Goal: Information Seeking & Learning: Learn about a topic

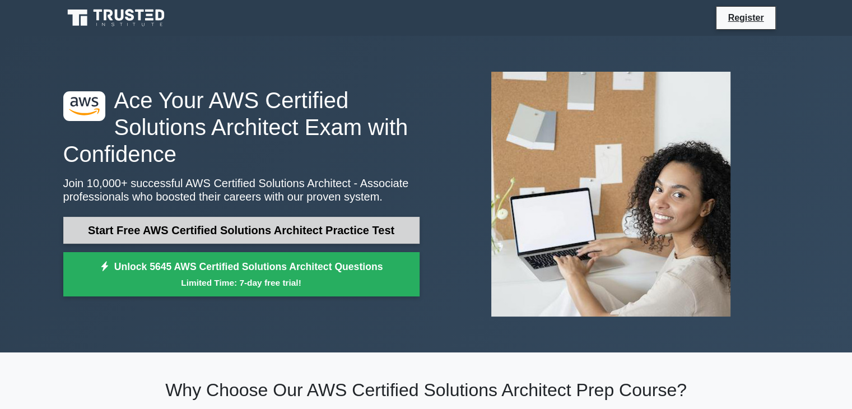
click at [261, 229] on link "Start Free AWS Certified Solutions Architect Practice Test" at bounding box center [241, 230] width 356 height 27
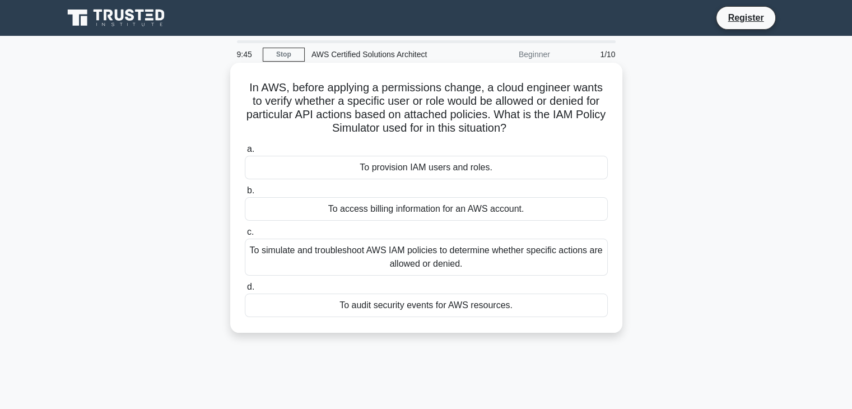
click at [403, 166] on div "To provision IAM users and roles." at bounding box center [426, 168] width 363 height 24
click at [245, 153] on input "a. To provision IAM users and roles." at bounding box center [245, 149] width 0 height 7
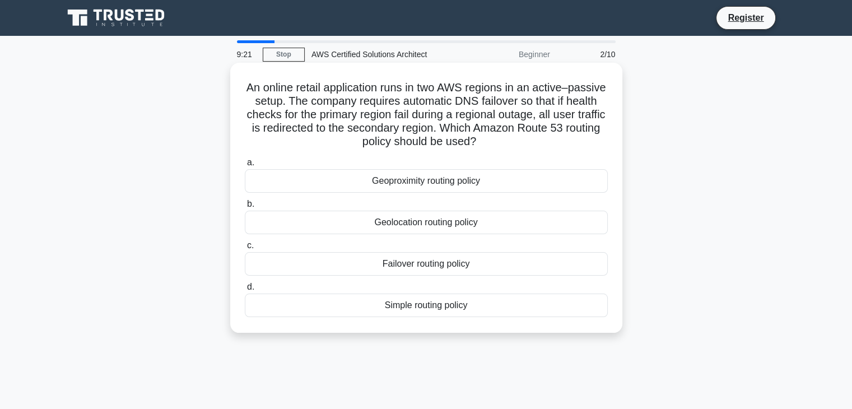
click at [421, 225] on div "Geolocation routing policy" at bounding box center [426, 223] width 363 height 24
click at [245, 208] on input "b. Geolocation routing policy" at bounding box center [245, 204] width 0 height 7
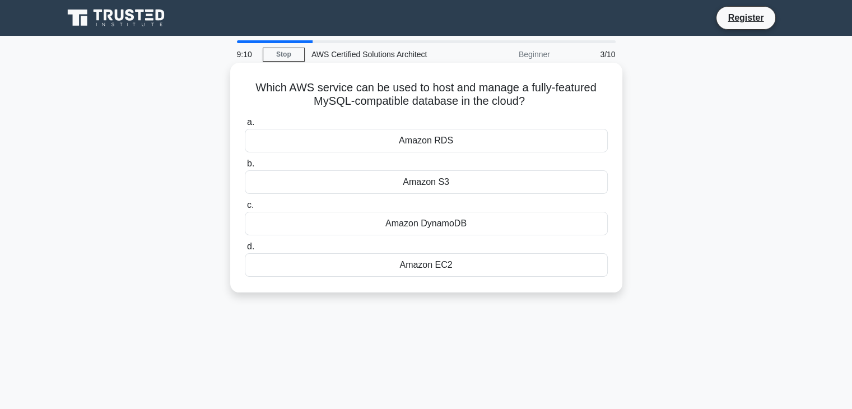
click at [449, 225] on div "Amazon DynamoDB" at bounding box center [426, 224] width 363 height 24
click at [245, 209] on input "c. Amazon DynamoDB" at bounding box center [245, 205] width 0 height 7
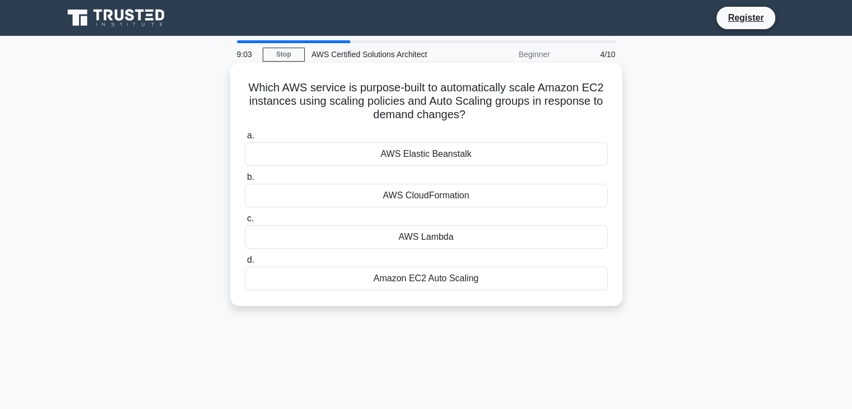
click at [465, 277] on div "Amazon EC2 Auto Scaling" at bounding box center [426, 279] width 363 height 24
click at [245, 264] on input "d. Amazon EC2 Auto Scaling" at bounding box center [245, 260] width 0 height 7
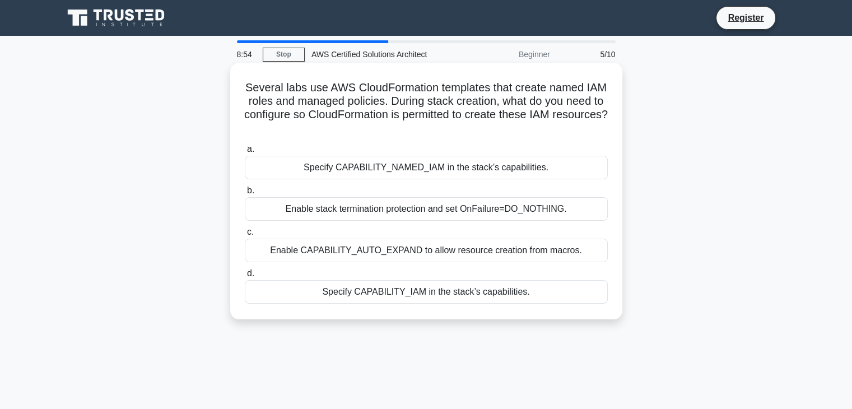
click at [459, 250] on div "Enable CAPABILITY_AUTO_EXPAND to allow resource creation from macros." at bounding box center [426, 251] width 363 height 24
click at [245, 236] on input "c. Enable CAPABILITY_AUTO_EXPAND to allow resource creation from macros." at bounding box center [245, 232] width 0 height 7
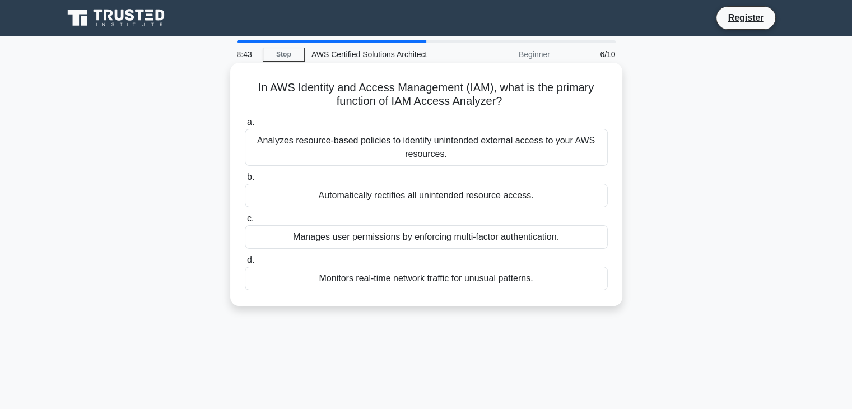
click at [457, 234] on div "Manages user permissions by enforcing multi-factor authentication." at bounding box center [426, 237] width 363 height 24
click at [245, 222] on input "c. Manages user permissions by enforcing multi-factor authentication." at bounding box center [245, 218] width 0 height 7
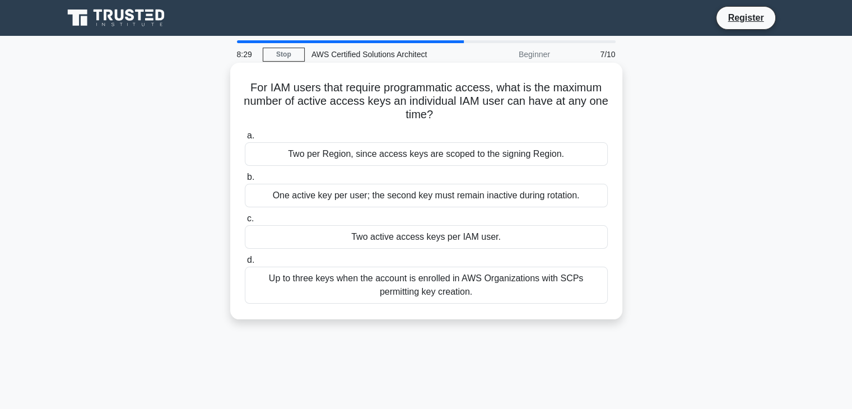
click at [420, 196] on div "One active key per user; the second key must remain inactive during rotation." at bounding box center [426, 196] width 363 height 24
click at [245, 181] on input "b. One active key per user; the second key must remain inactive during rotation." at bounding box center [245, 177] width 0 height 7
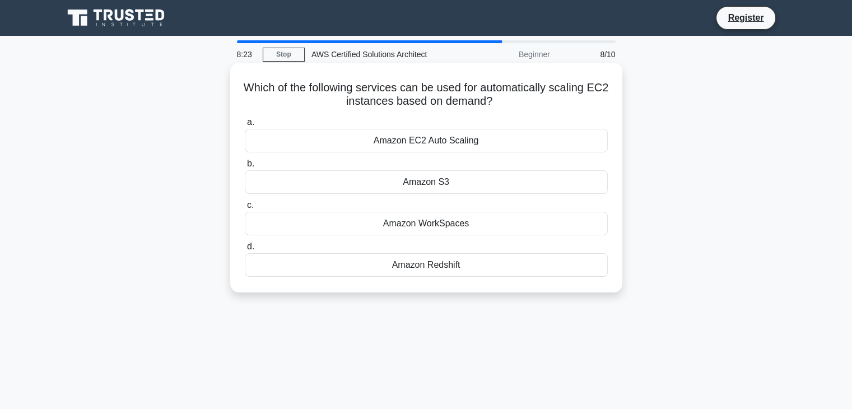
click at [422, 139] on div "Amazon EC2 Auto Scaling" at bounding box center [426, 141] width 363 height 24
click at [245, 126] on input "a. Amazon EC2 Auto Scaling" at bounding box center [245, 122] width 0 height 7
click at [438, 187] on div "Amazon RDS" at bounding box center [426, 182] width 363 height 24
click at [245, 168] on input "b. Amazon RDS" at bounding box center [245, 163] width 0 height 7
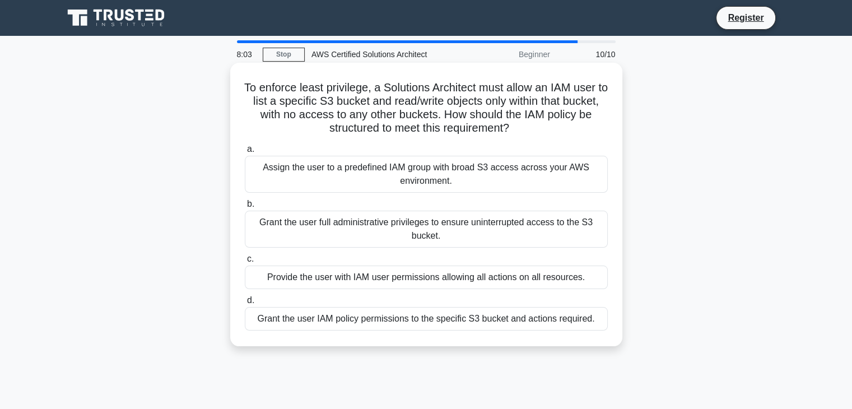
click at [439, 233] on div "Grant the user full administrative privileges to ensure uninterrupted access to…" at bounding box center [426, 229] width 363 height 37
click at [245, 208] on input "b. Grant the user full administrative privileges to ensure uninterrupted access…" at bounding box center [245, 204] width 0 height 7
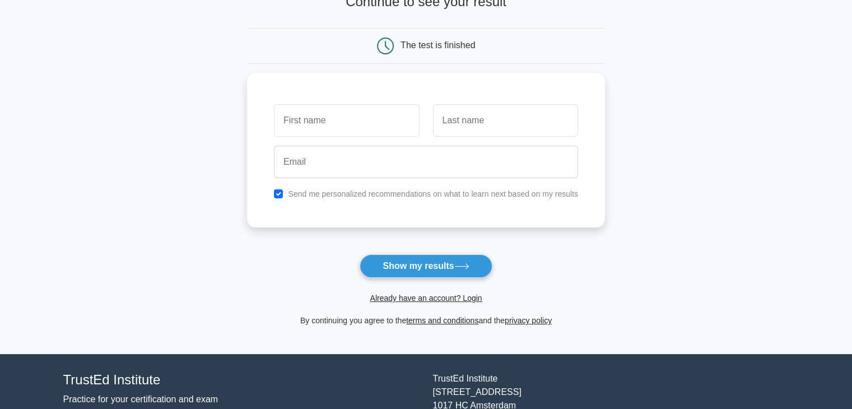
scroll to position [87, 0]
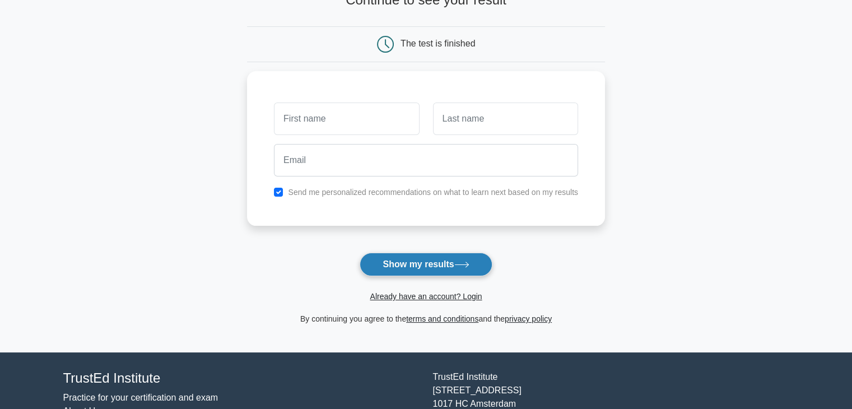
click at [437, 265] on button "Show my results" at bounding box center [426, 265] width 132 height 24
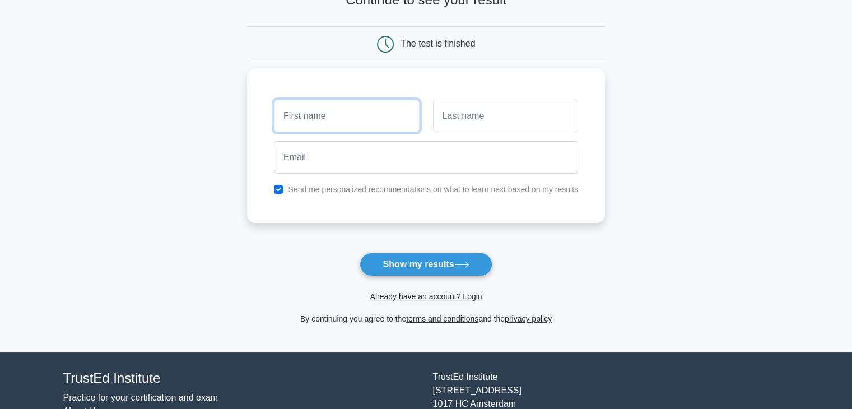
click at [351, 112] on input "text" at bounding box center [346, 116] width 145 height 32
type input "dd"
click at [448, 111] on input "text" at bounding box center [505, 116] width 145 height 32
type input "dd"
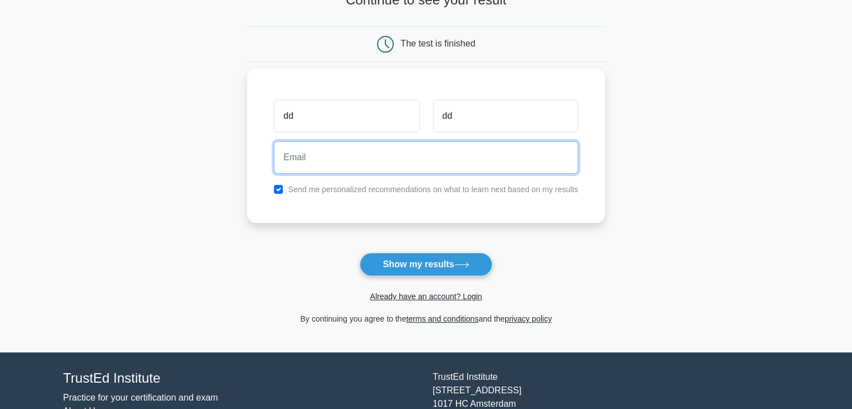
click at [366, 170] on input "email" at bounding box center [426, 157] width 304 height 32
type input "[EMAIL_ADDRESS][DOMAIN_NAME]"
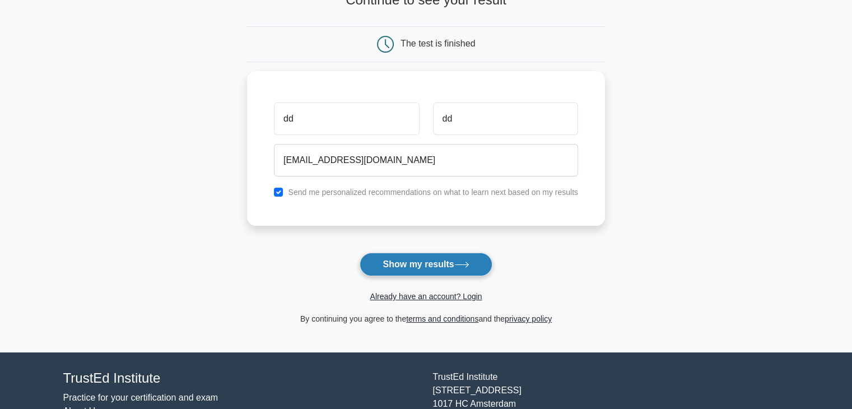
click at [422, 269] on button "Show my results" at bounding box center [426, 265] width 132 height 24
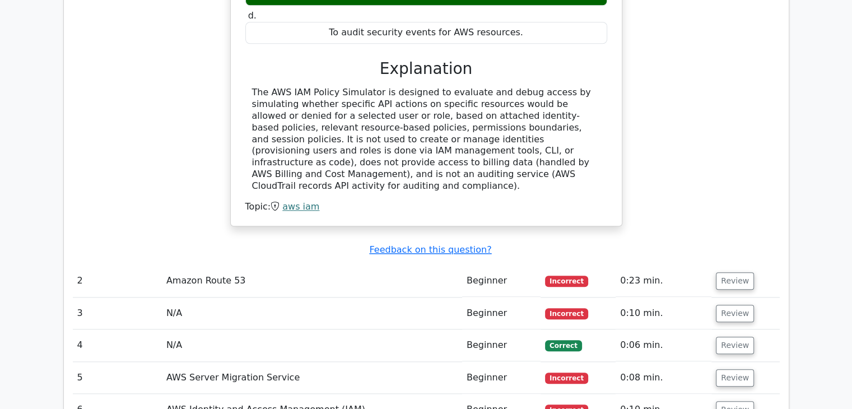
scroll to position [1127, 0]
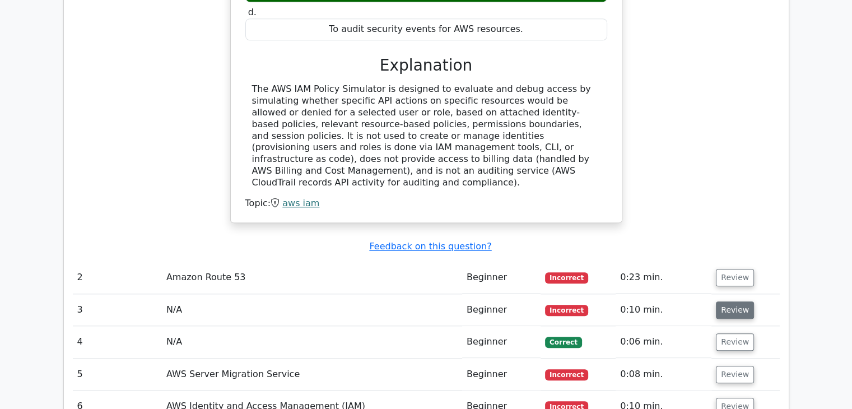
click at [740, 301] on button "Review" at bounding box center [735, 309] width 38 height 17
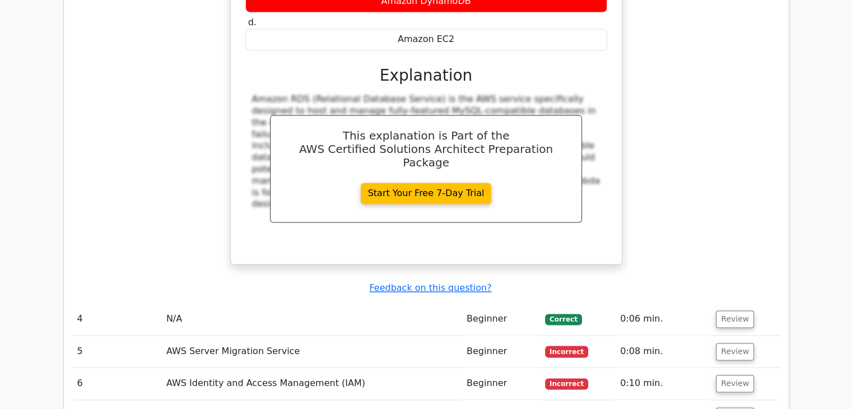
scroll to position [1603, 0]
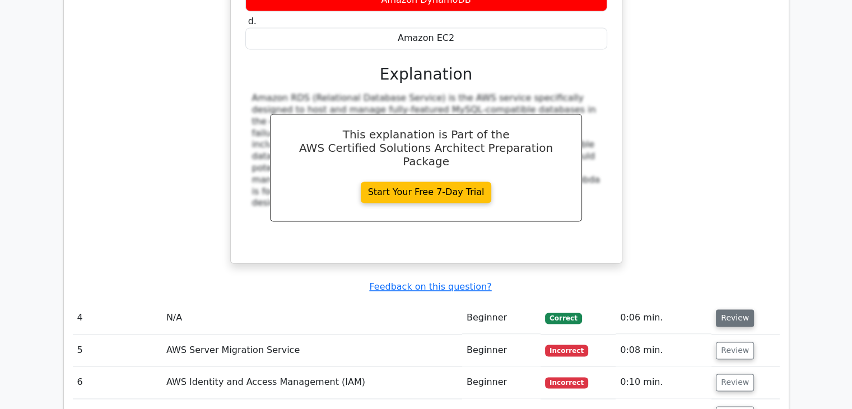
click at [739, 309] on button "Review" at bounding box center [735, 317] width 38 height 17
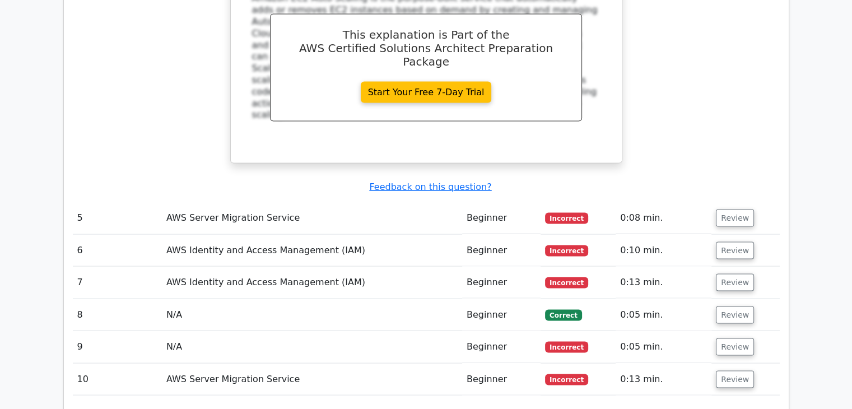
scroll to position [2203, 0]
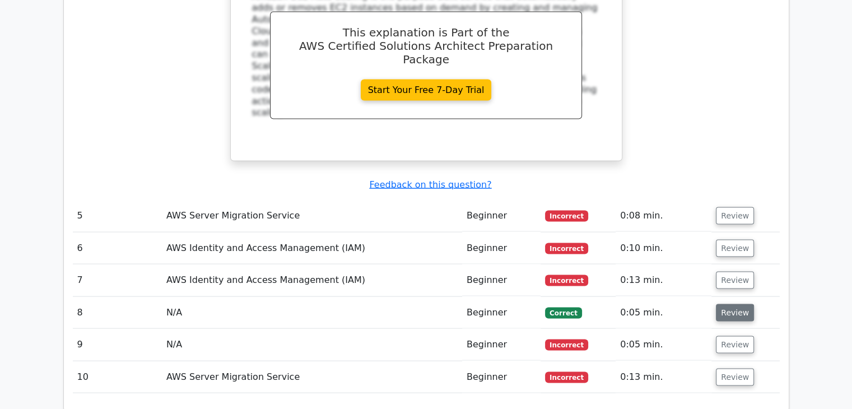
click at [726, 304] on button "Review" at bounding box center [735, 312] width 38 height 17
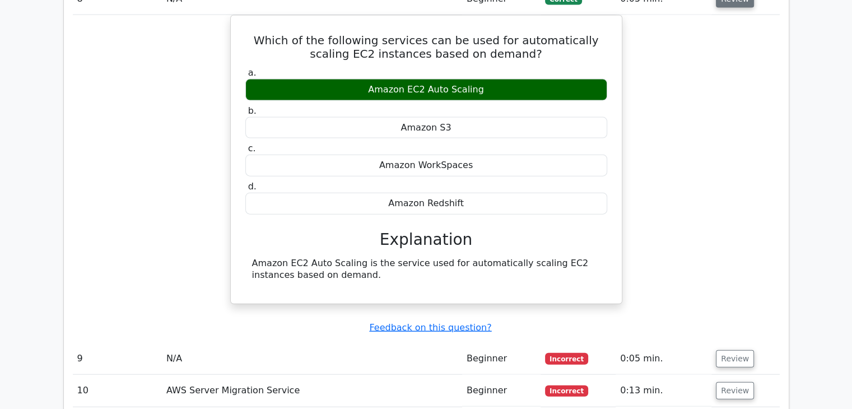
scroll to position [2520, 0]
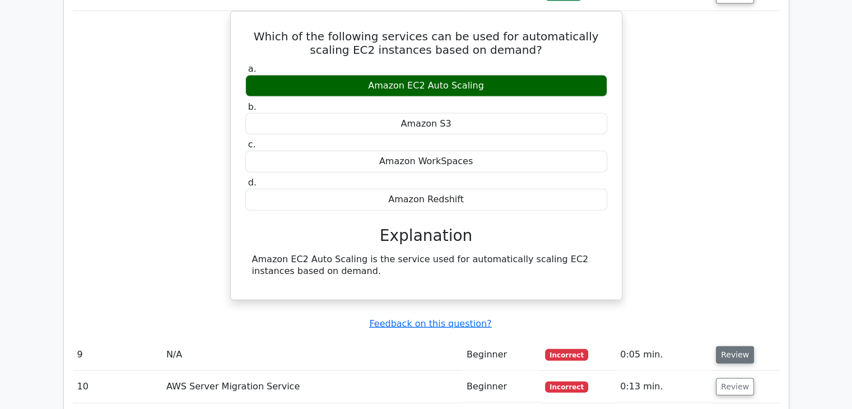
click at [734, 346] on button "Review" at bounding box center [735, 354] width 38 height 17
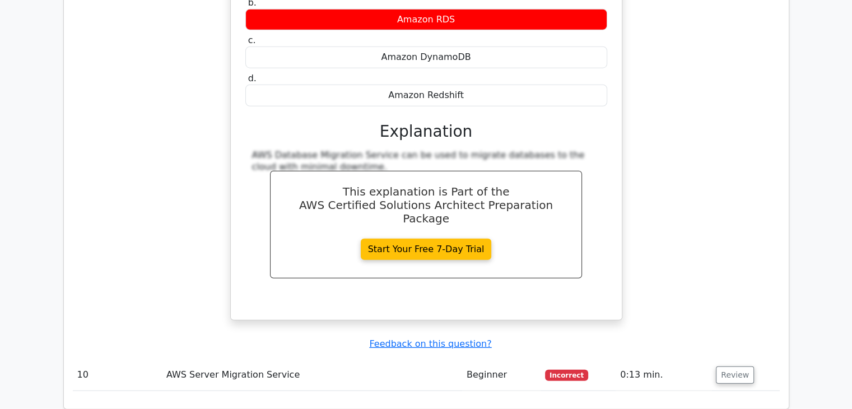
scroll to position [2997, 0]
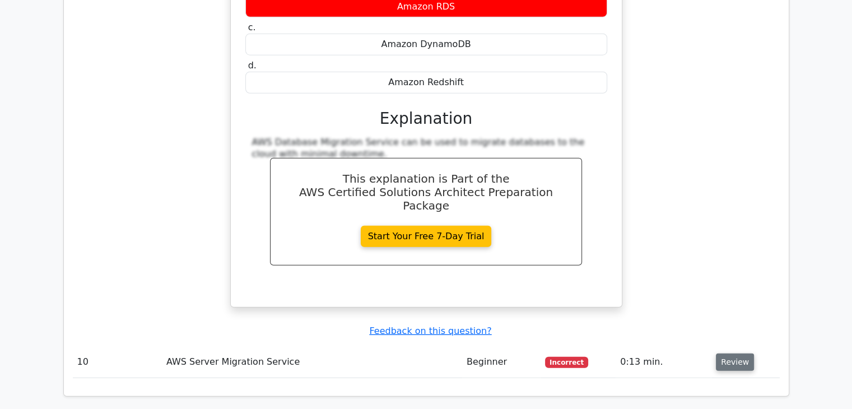
click at [734, 354] on button "Review" at bounding box center [735, 362] width 38 height 17
drag, startPoint x: 734, startPoint y: 282, endPoint x: 708, endPoint y: 210, distance: 76.9
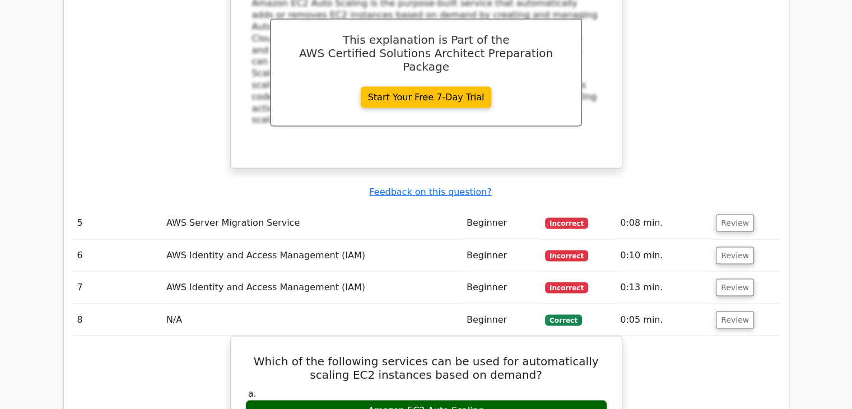
scroll to position [2195, 0]
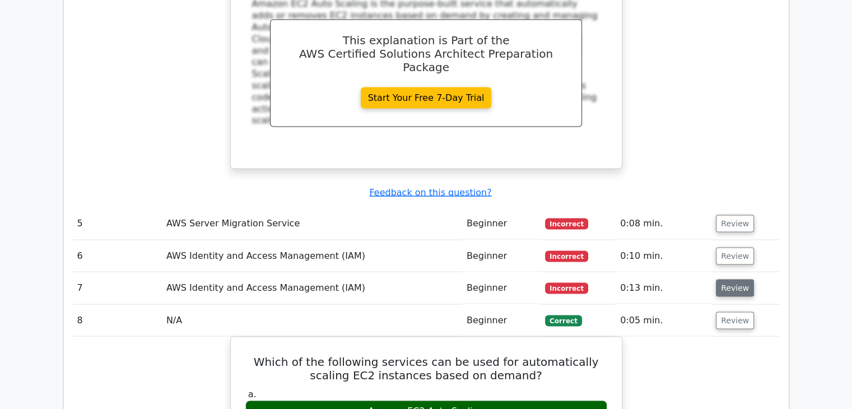
click at [732, 280] on button "Review" at bounding box center [735, 288] width 38 height 17
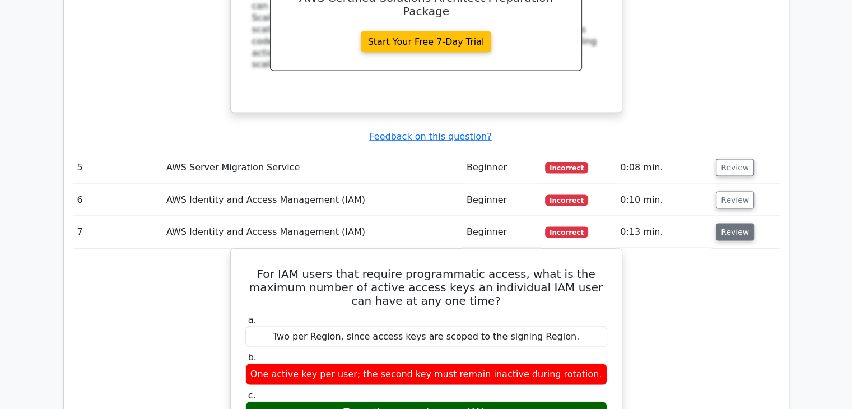
scroll to position [2197, 0]
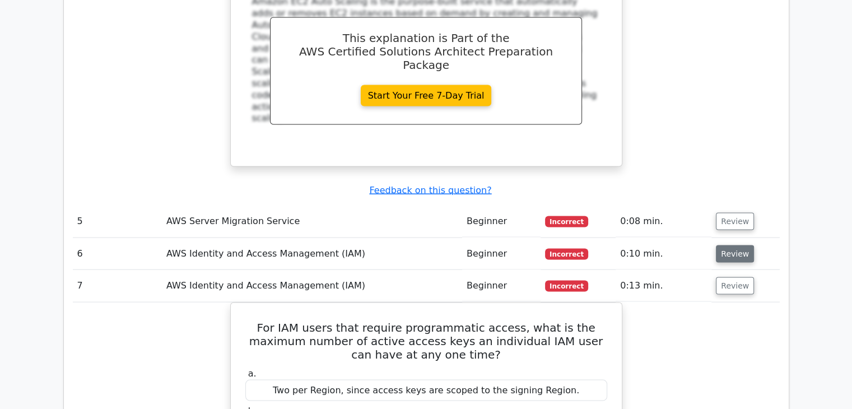
click at [724, 245] on button "Review" at bounding box center [735, 253] width 38 height 17
